Goal: Obtain resource: Download file/media

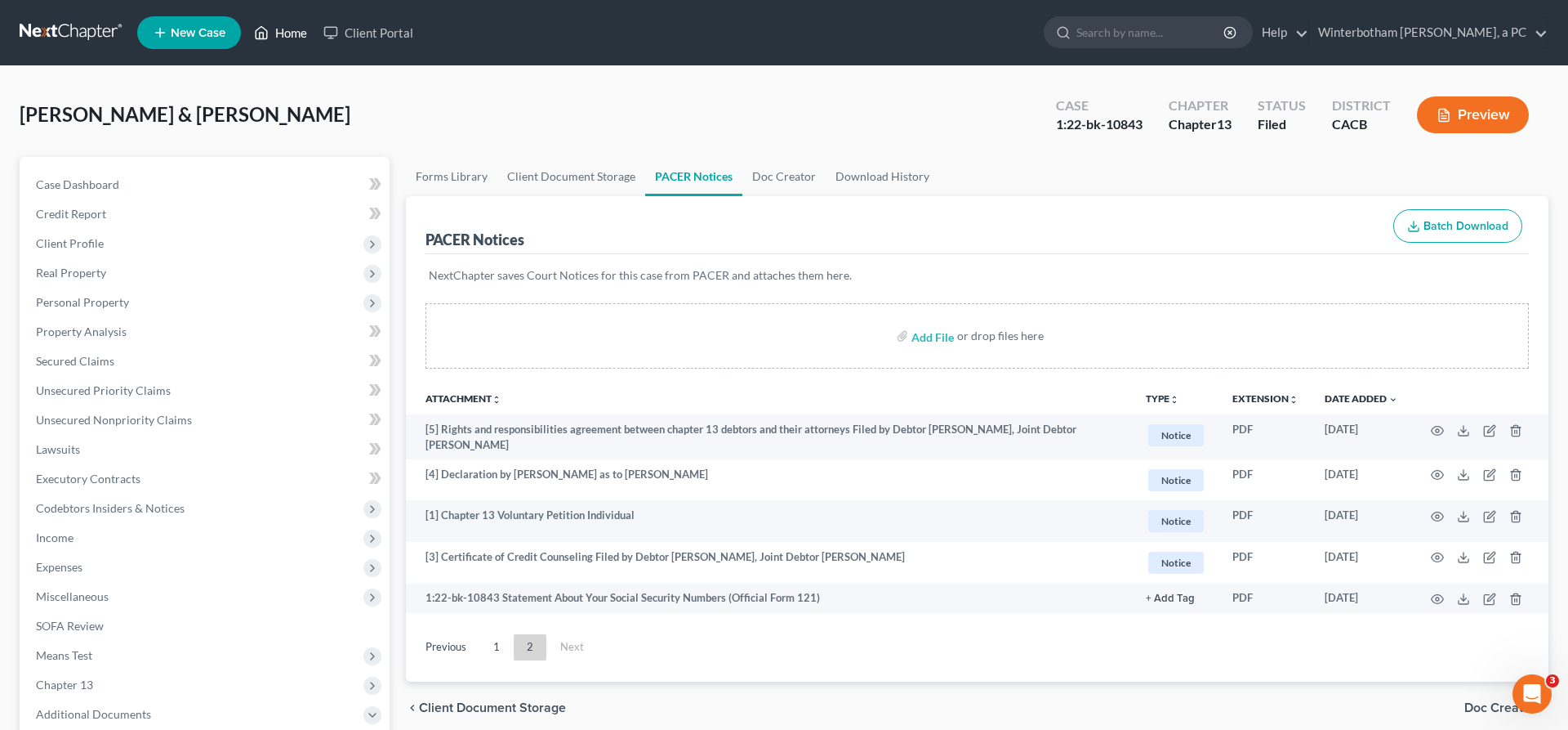
click at [246, 27] on link "Home" at bounding box center [281, 33] width 69 height 30
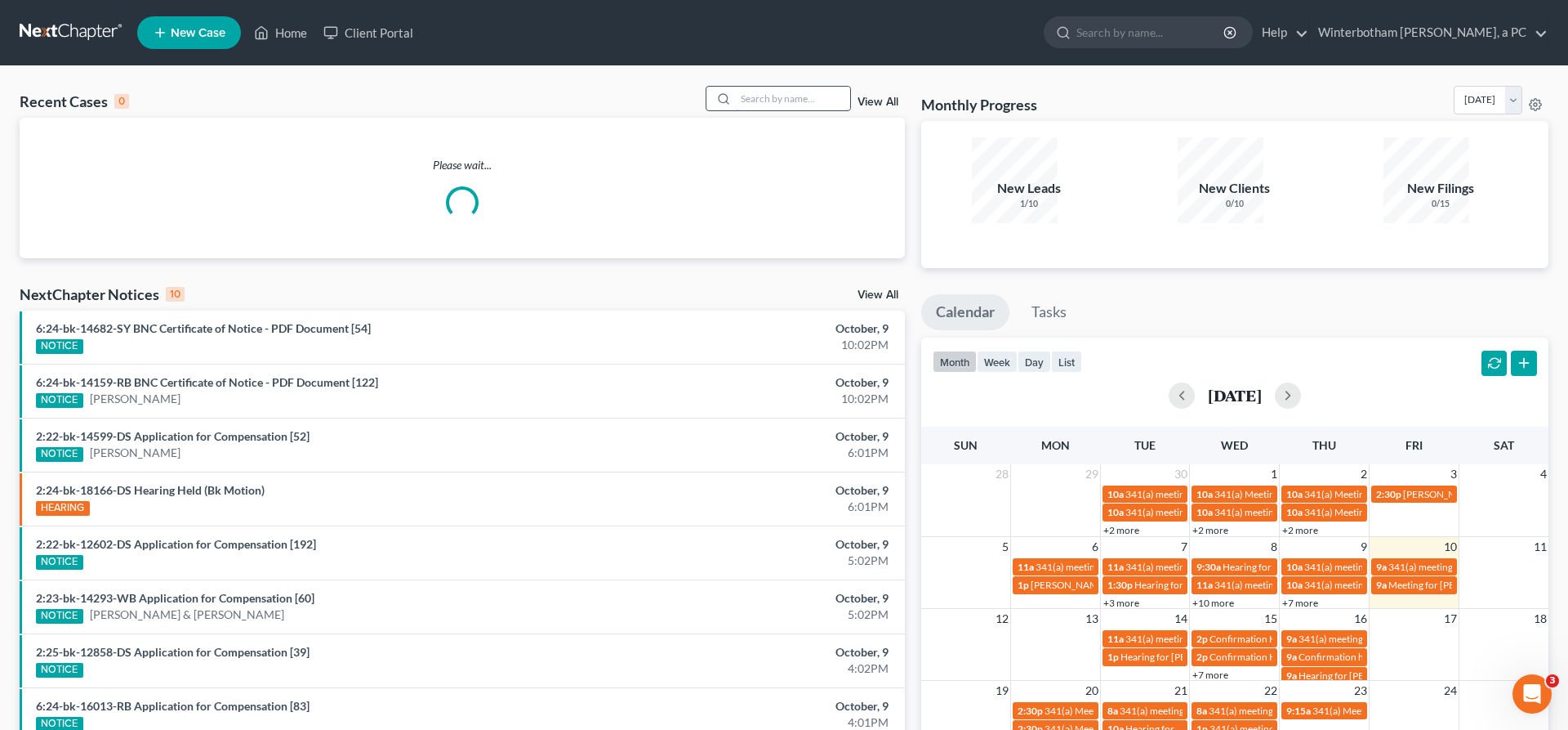
click at [831, 87] on input "search" at bounding box center [793, 98] width 115 height 23
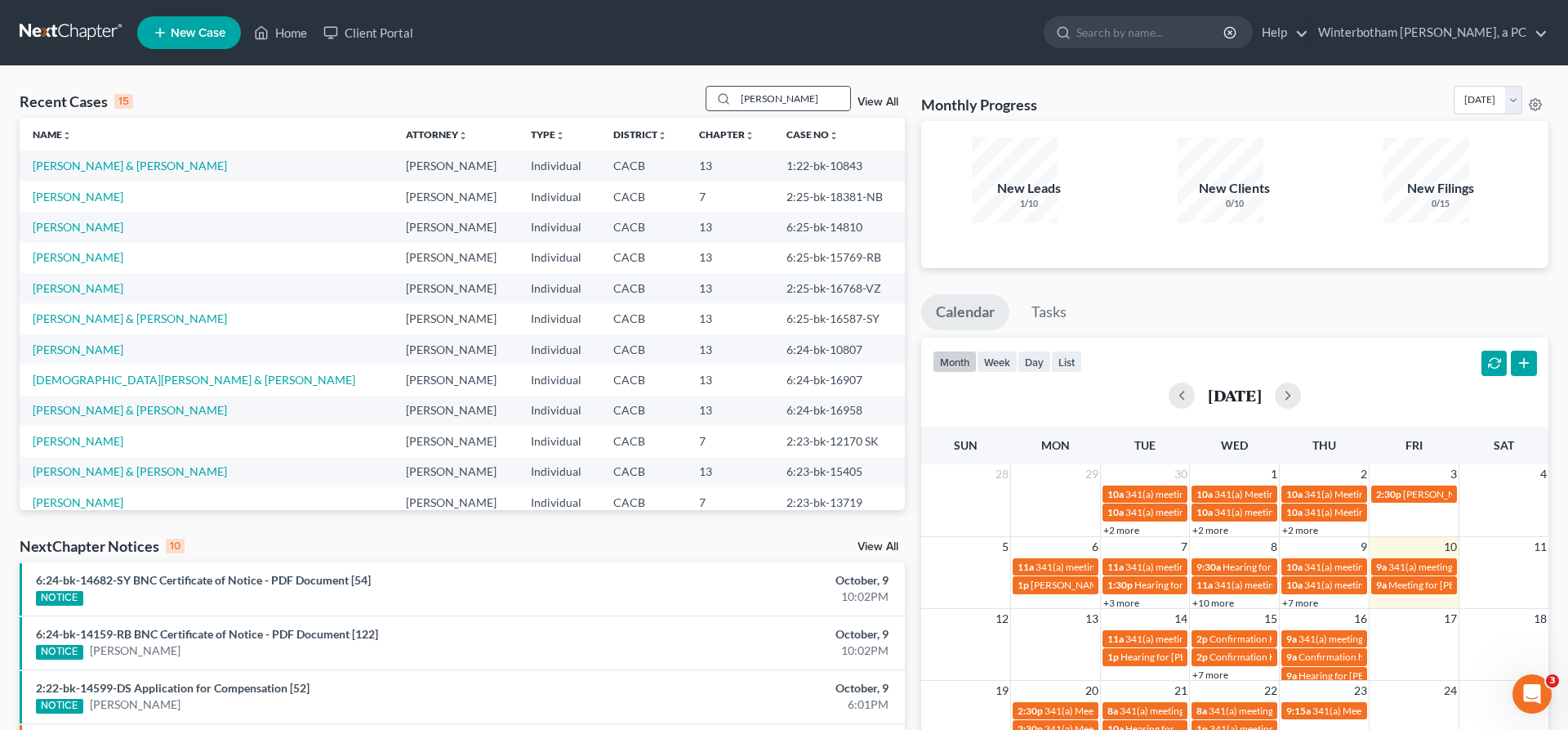
type input "[PERSON_NAME]"
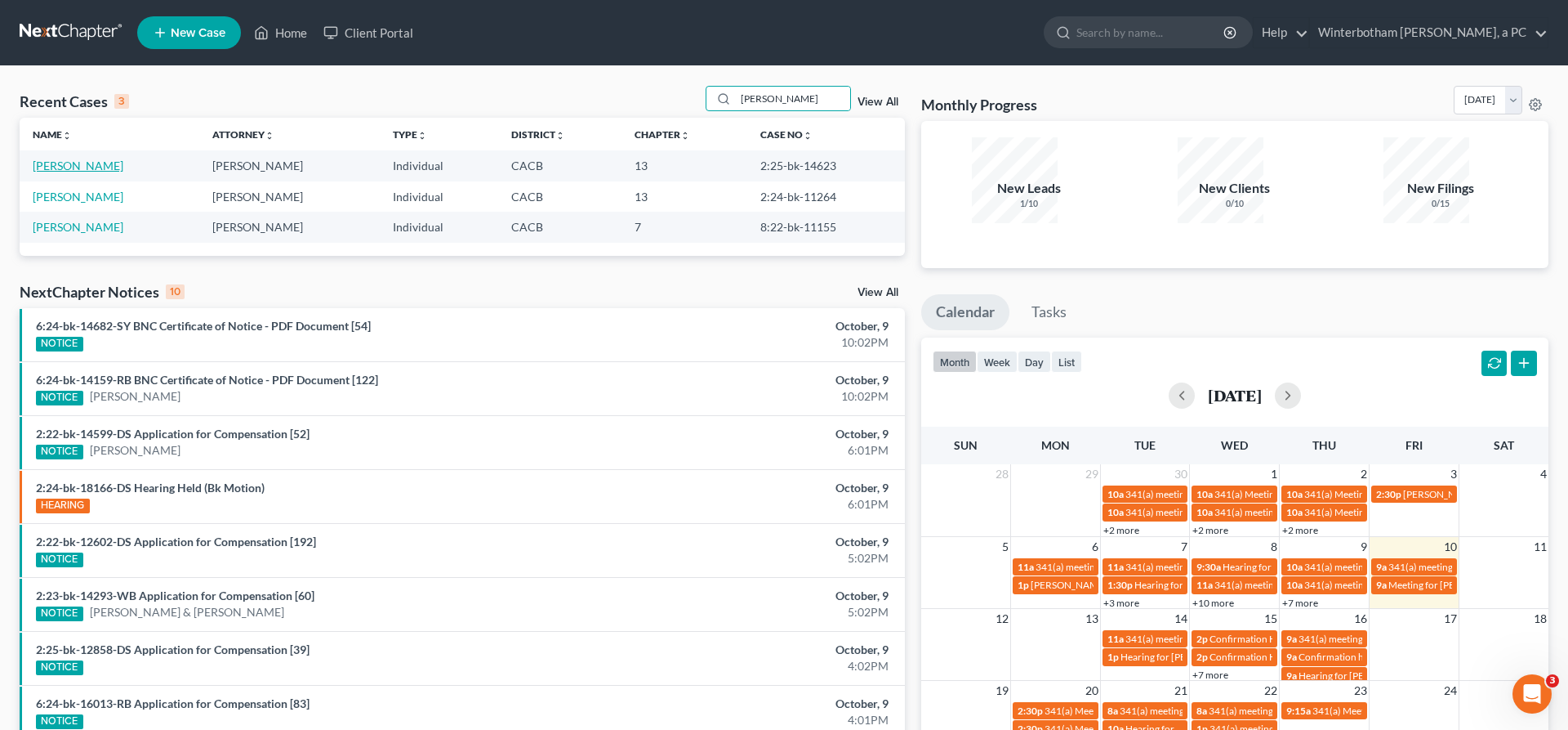
click at [69, 158] on link "[PERSON_NAME]" at bounding box center [78, 165] width 90 height 14
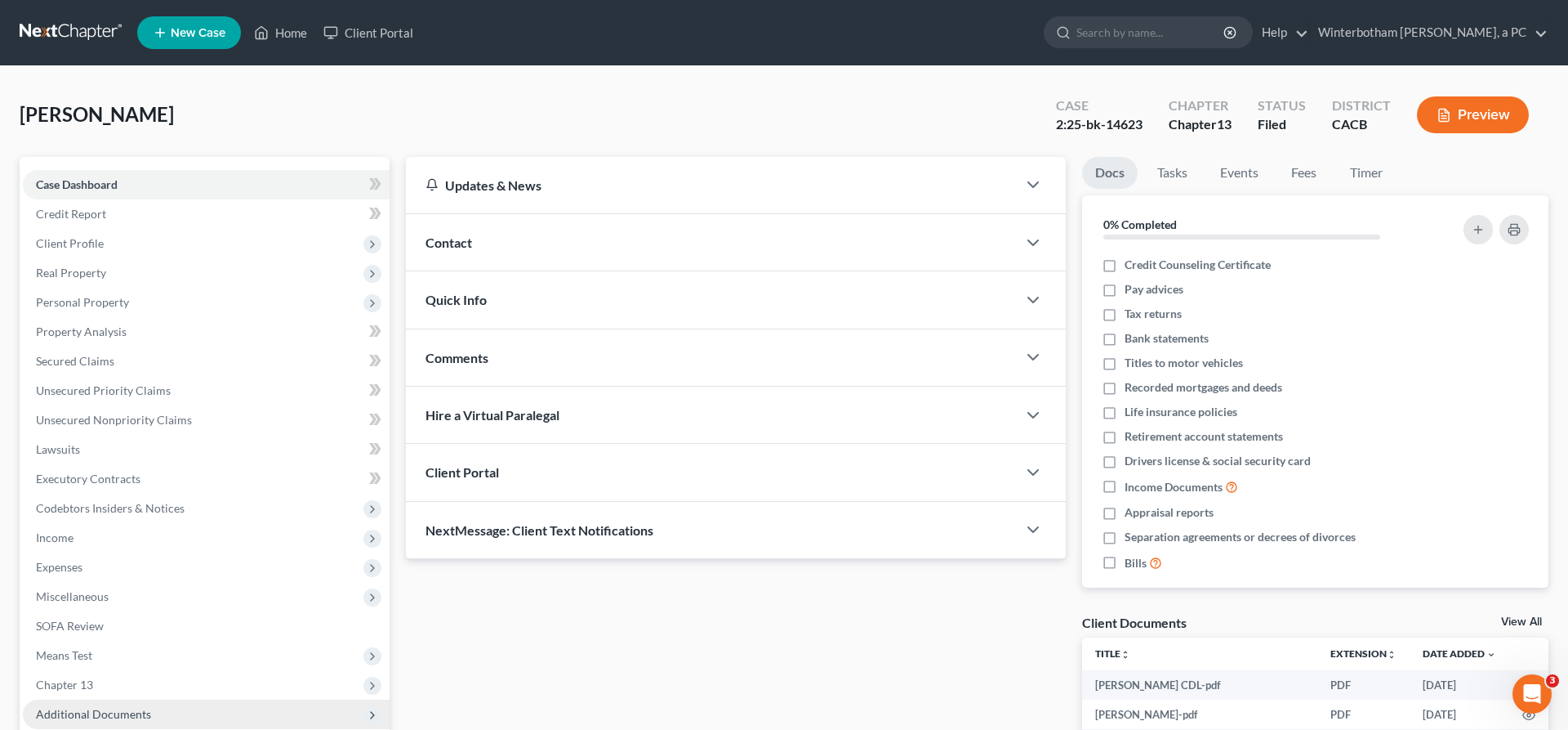
click at [112, 700] on span "Additional Documents" at bounding box center [206, 714] width 367 height 30
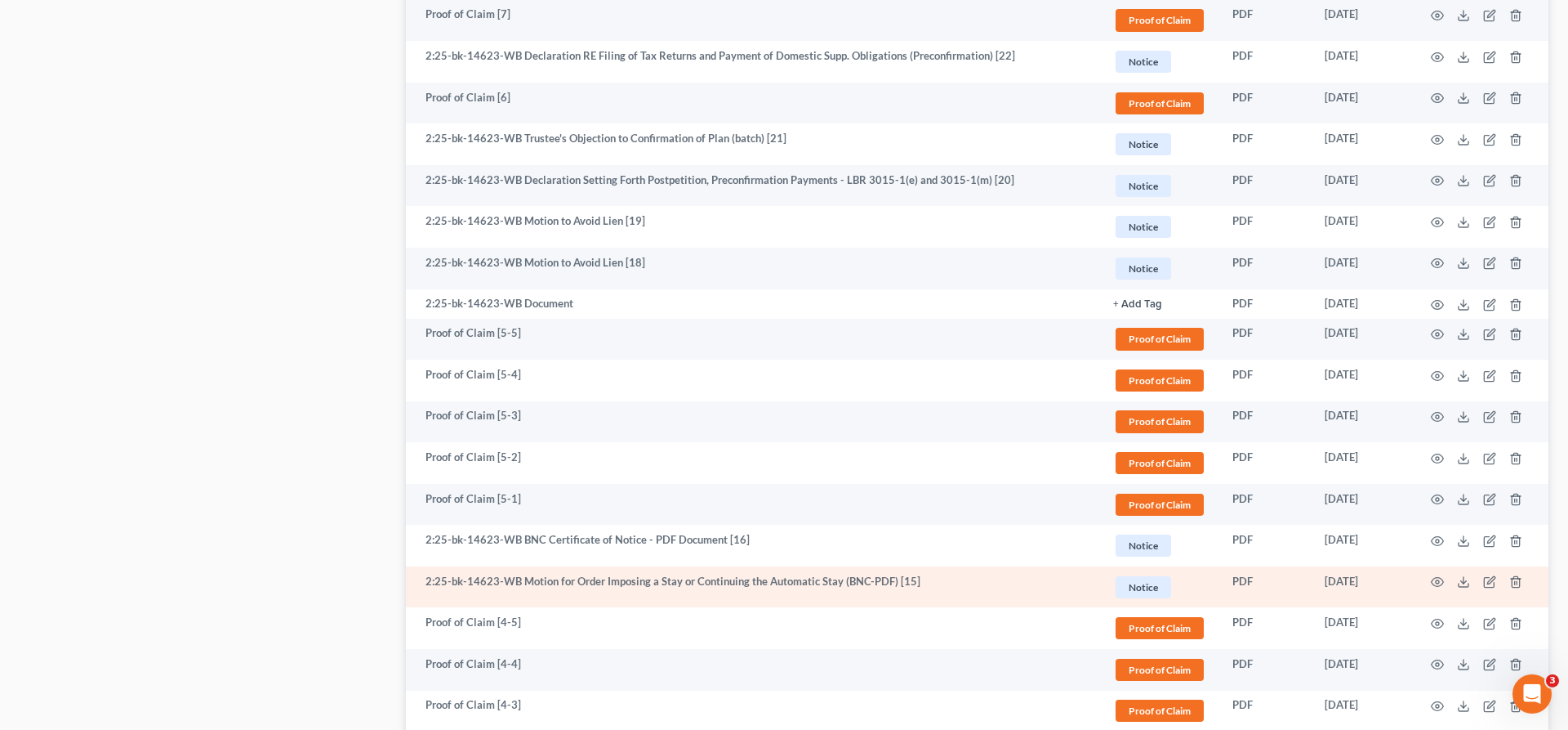
scroll to position [1167, 0]
